Goal: Task Accomplishment & Management: Manage account settings

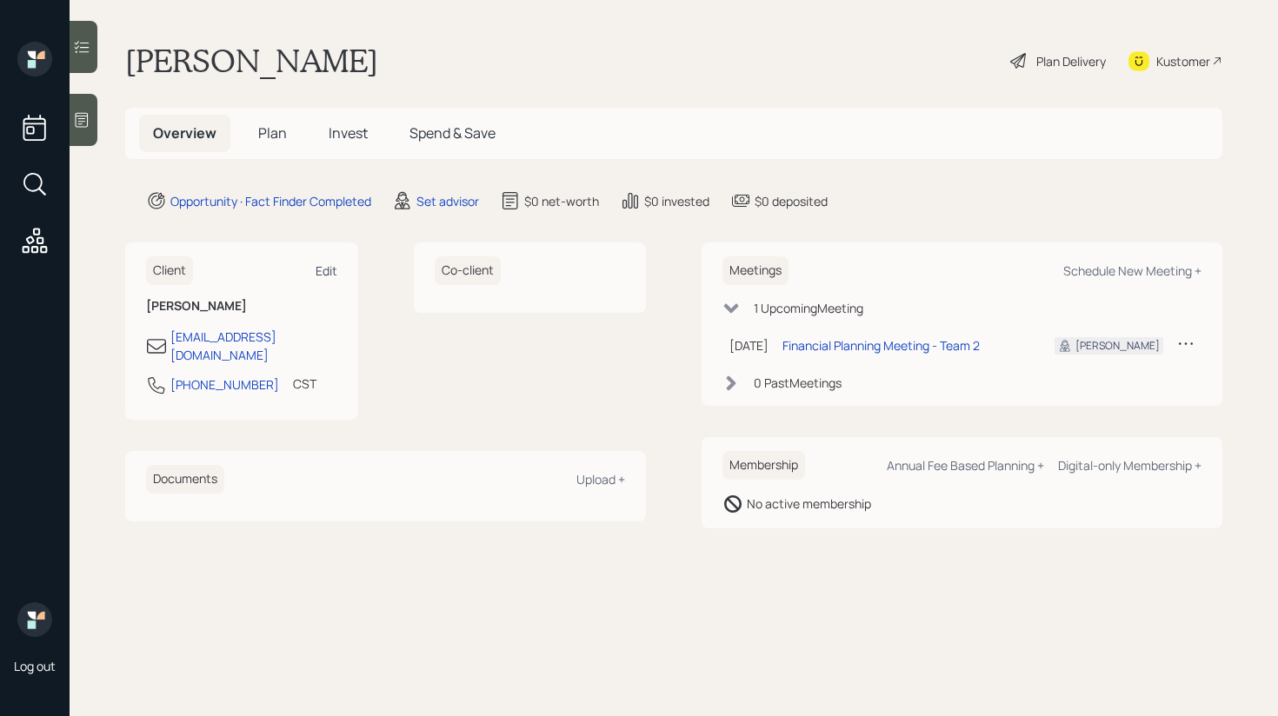
click at [328, 268] on div "Edit" at bounding box center [327, 271] width 22 height 17
select select "America/Chicago"
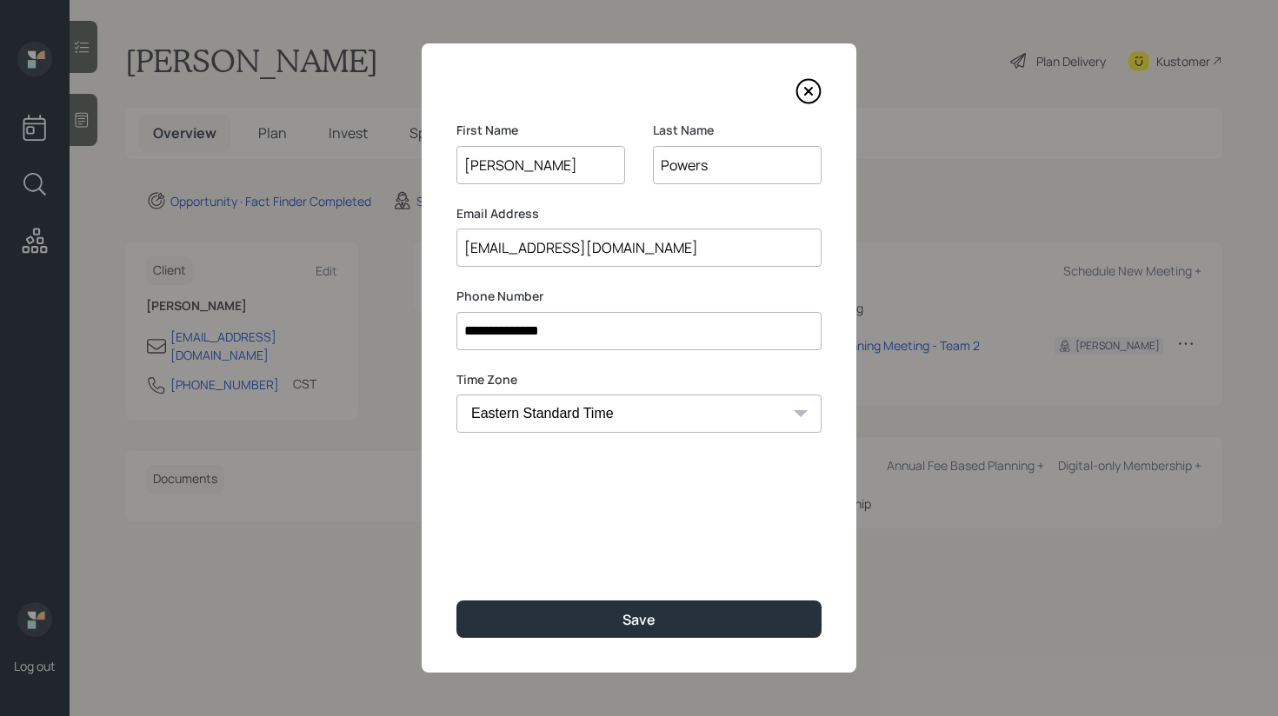
click at [648, 246] on input "jasonpowers505@gmail.com" at bounding box center [638, 248] width 365 height 38
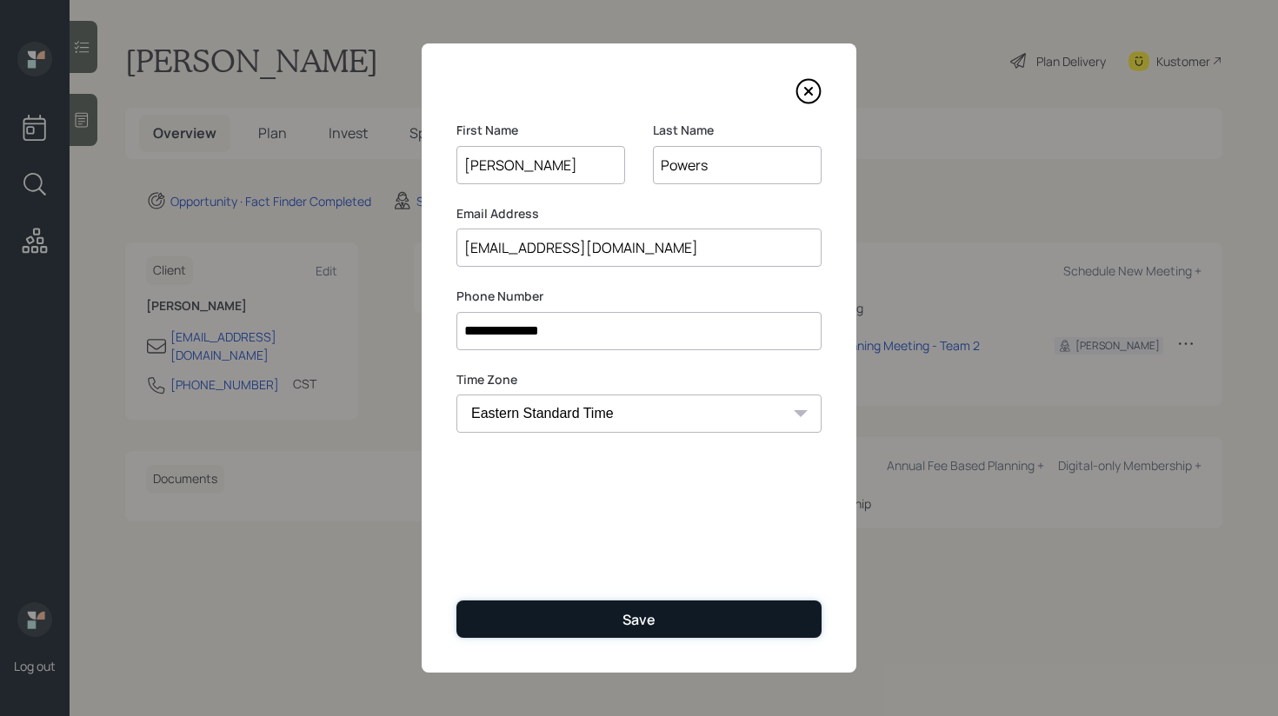
click at [623, 629] on div "Save" at bounding box center [639, 619] width 33 height 19
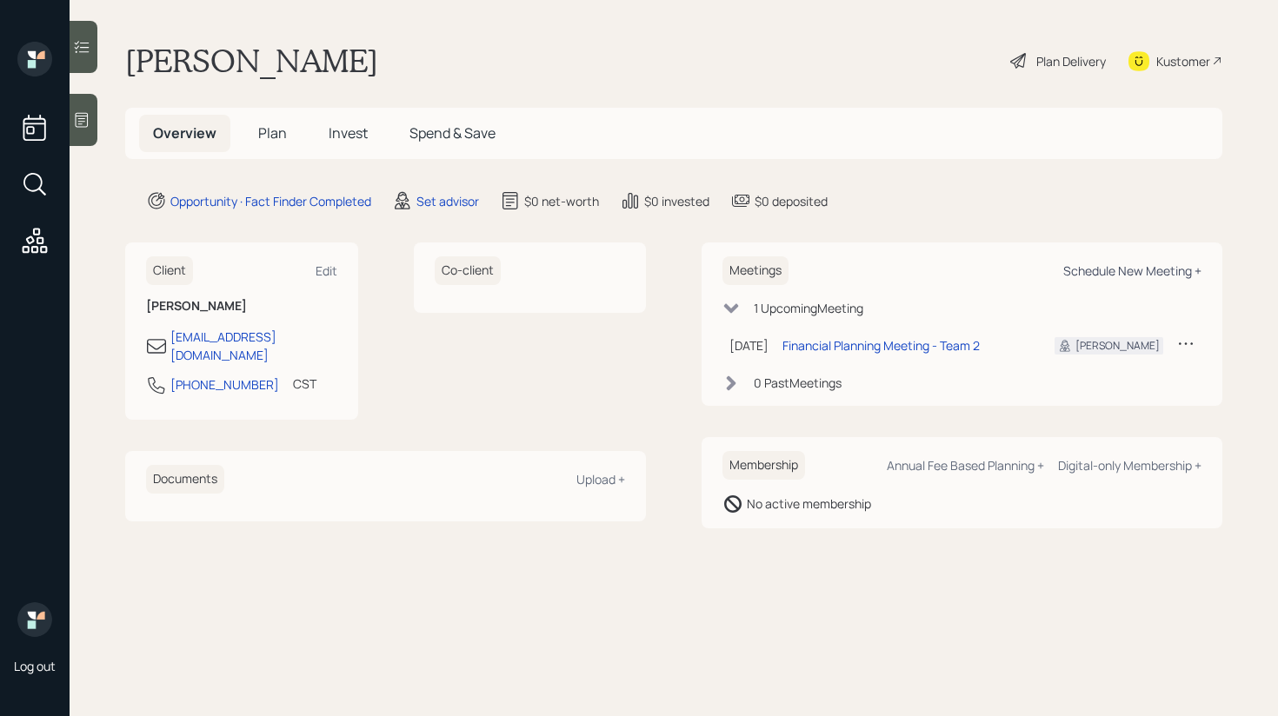
click at [1145, 263] on div "Schedule New Meeting +" at bounding box center [1132, 271] width 138 height 17
select select "round-robin"
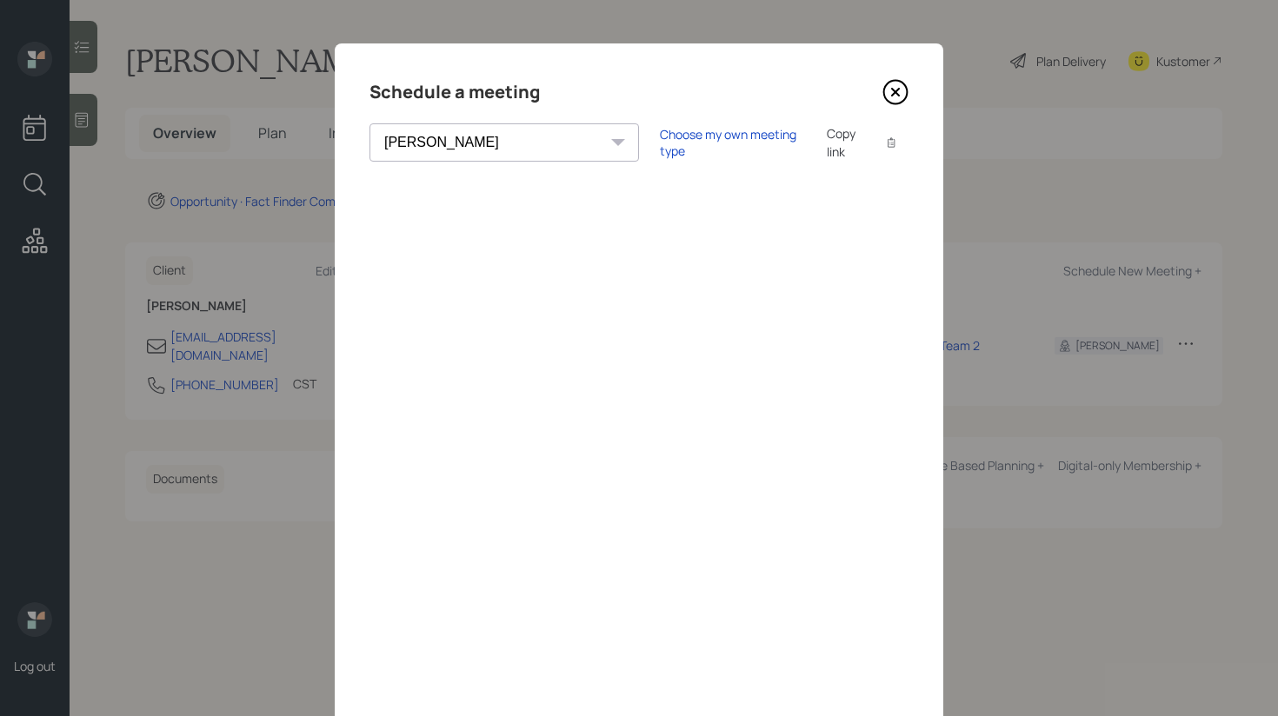
click at [896, 88] on icon at bounding box center [895, 92] width 26 height 26
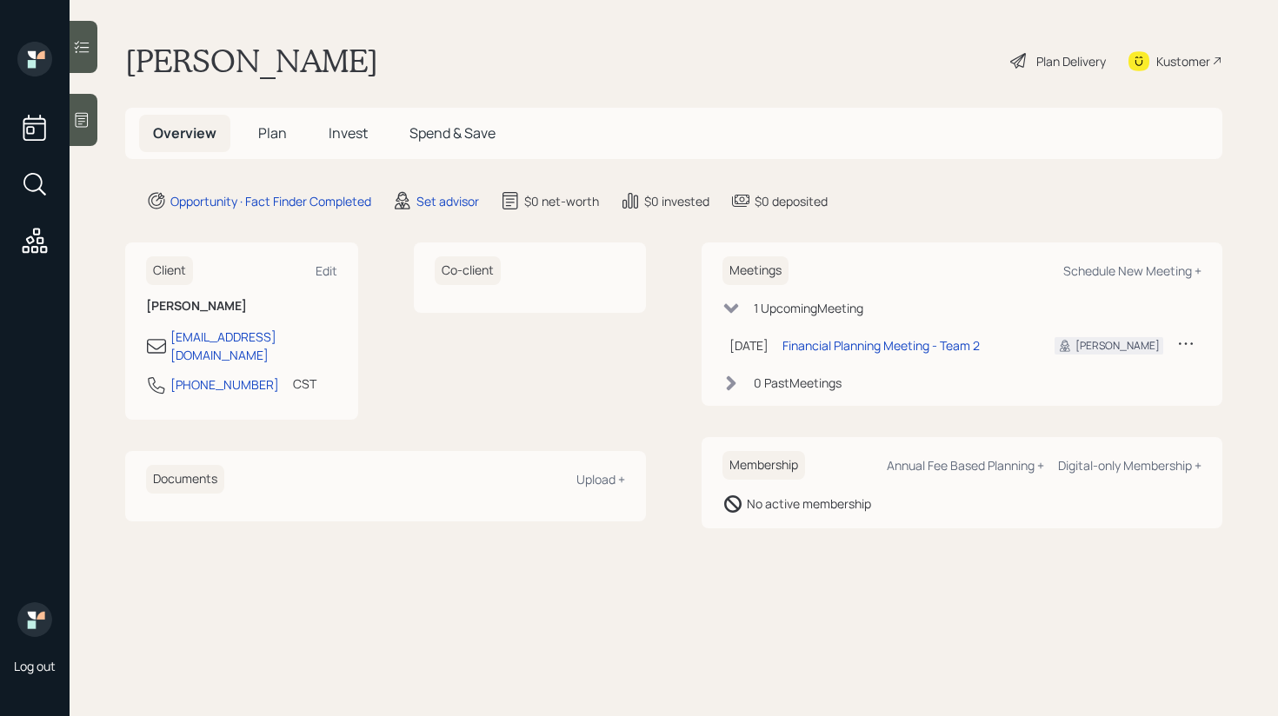
click at [326, 262] on div "Client Edit" at bounding box center [241, 270] width 191 height 29
click at [323, 269] on div "Edit" at bounding box center [327, 271] width 22 height 17
select select "America/Chicago"
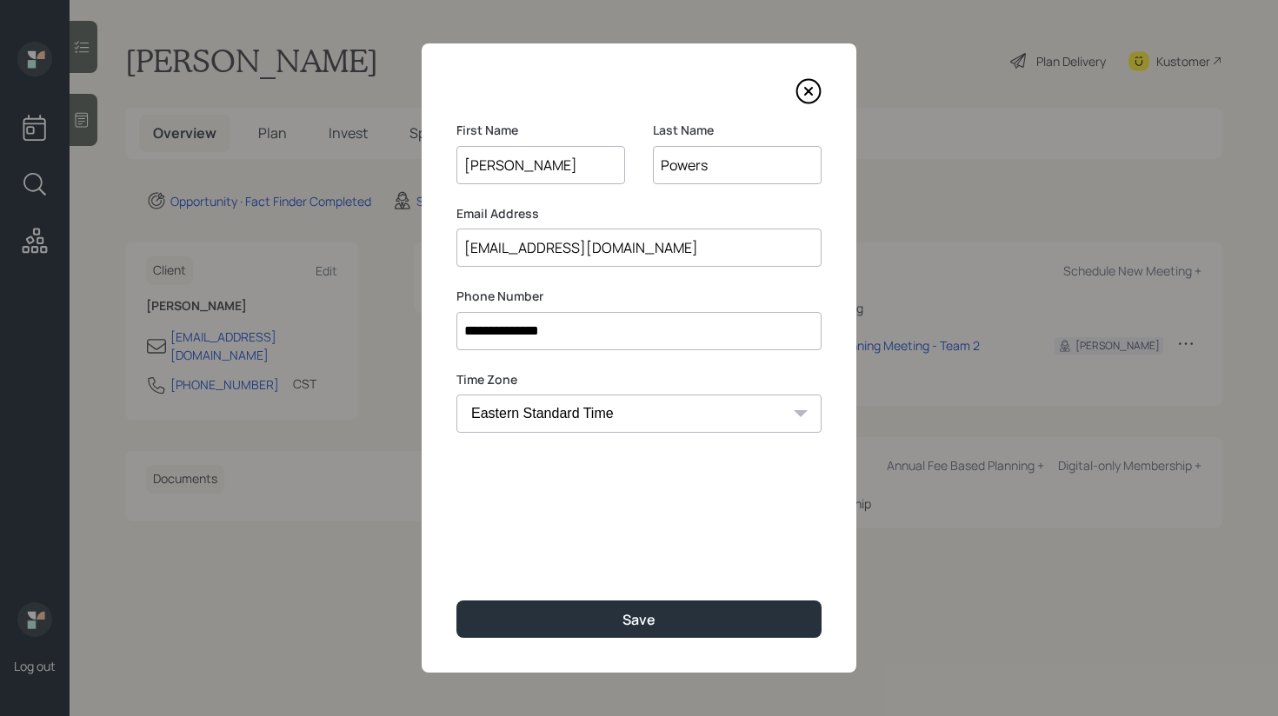
click at [808, 85] on icon at bounding box center [809, 91] width 26 height 26
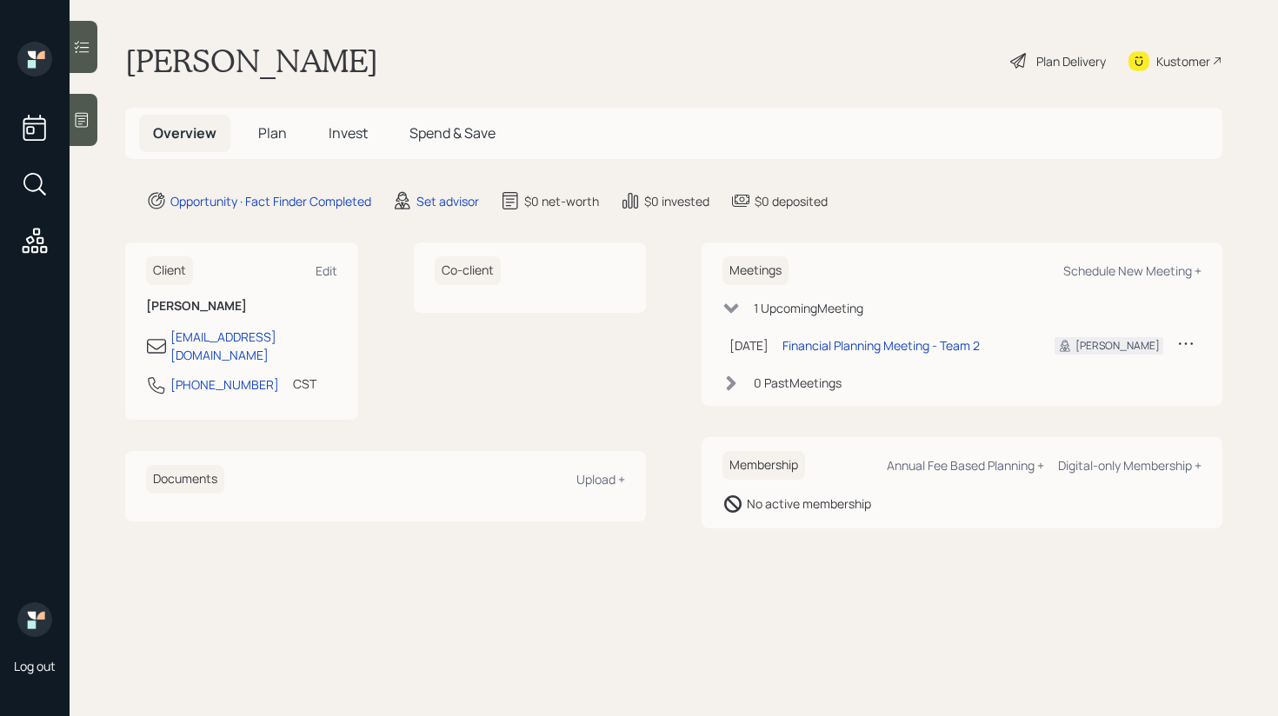
click at [1132, 282] on div "Meetings Schedule New Meeting +" at bounding box center [962, 270] width 479 height 29
click at [1128, 275] on div "Schedule New Meeting +" at bounding box center [1132, 271] width 138 height 17
select select "round-robin"
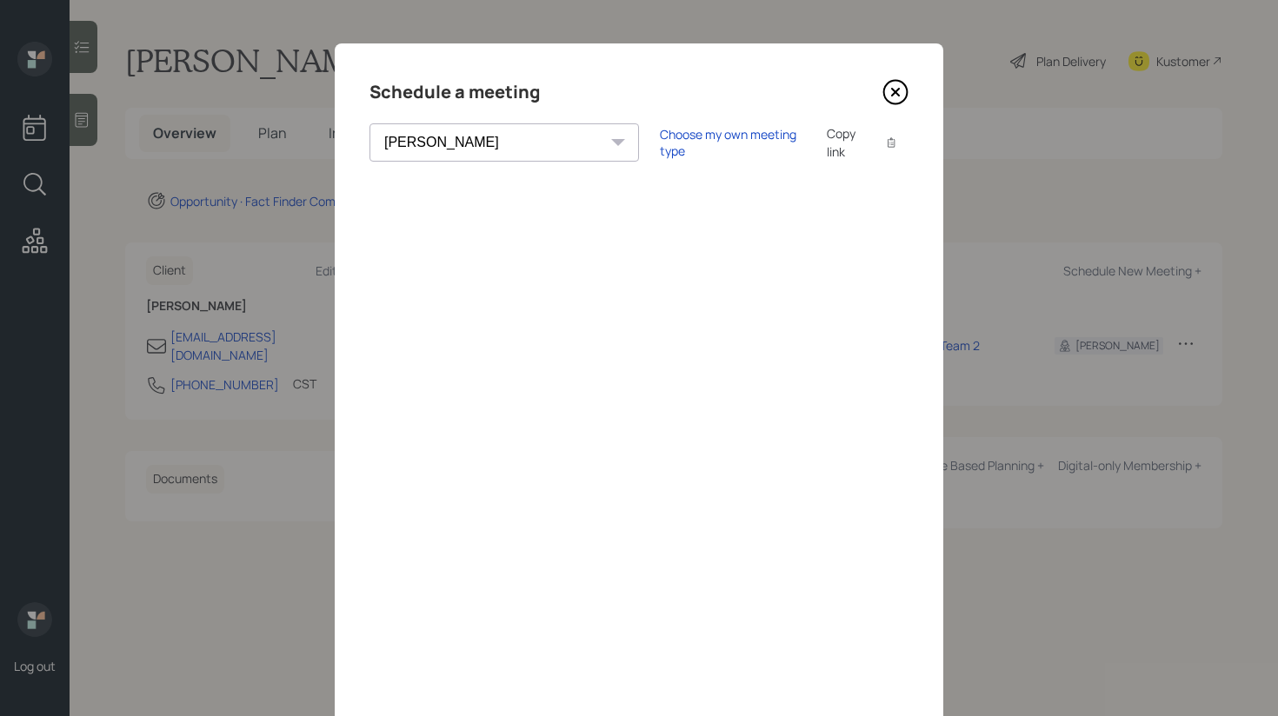
click at [895, 89] on icon at bounding box center [895, 92] width 26 height 26
